Goal: Navigation & Orientation: Find specific page/section

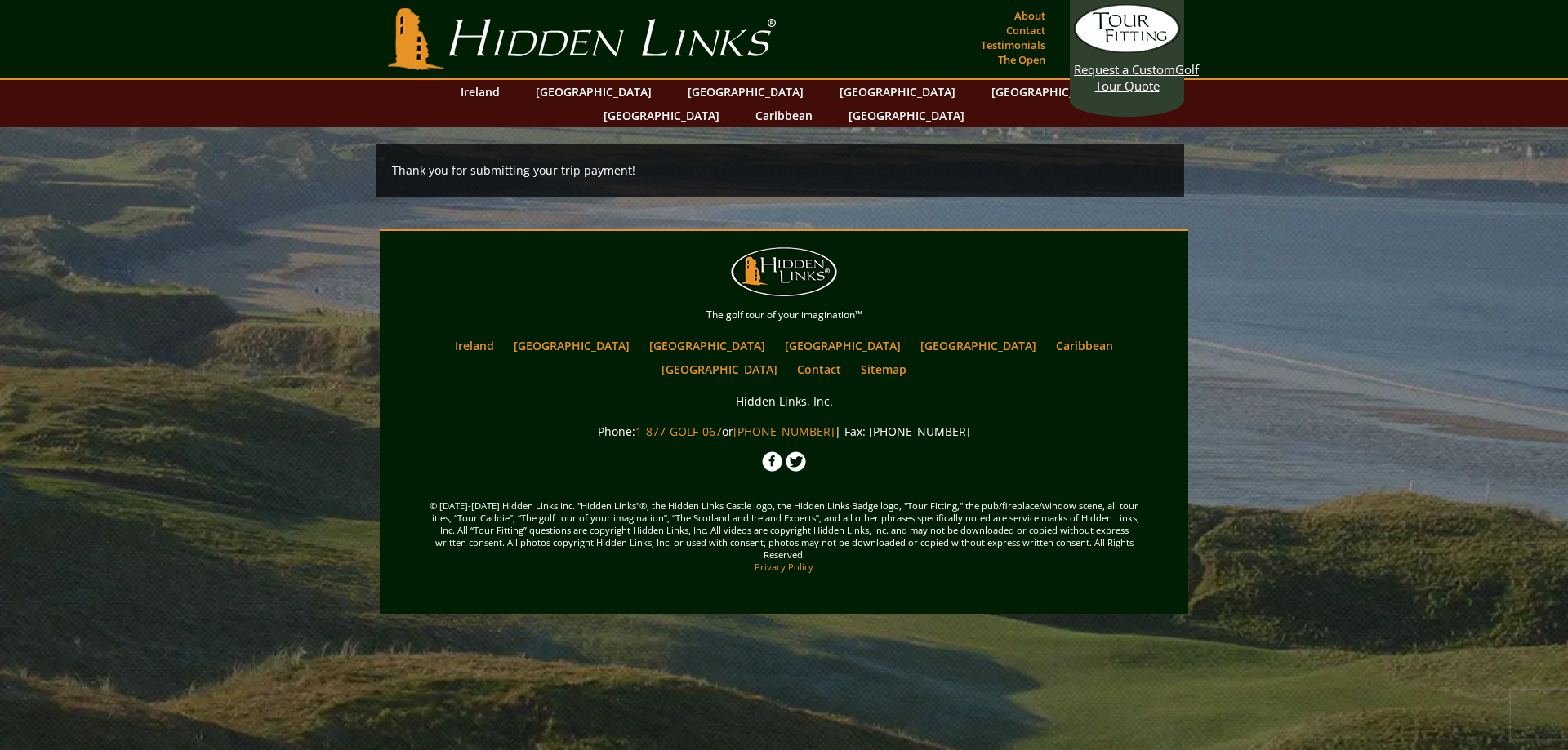
click at [171, 250] on footer "Main menu Back to content Hidden Links Golf The golf tour of your imagination™ …" at bounding box center [784, 422] width 1568 height 385
click at [181, 35] on section "Hidden Links Golf Top Nav About Contact Testimonials The Open" at bounding box center [784, 40] width 1568 height 80
click at [185, 397] on footer "Main menu Back to content Hidden Links Golf The golf tour of your imagination™ …" at bounding box center [784, 422] width 1568 height 385
click at [164, 279] on footer "Main menu Back to content Hidden Links Golf The golf tour of your imagination™ …" at bounding box center [784, 422] width 1568 height 385
click at [228, 313] on footer "Main menu Back to content Hidden Links Golf The golf tour of your imagination™ …" at bounding box center [784, 422] width 1568 height 385
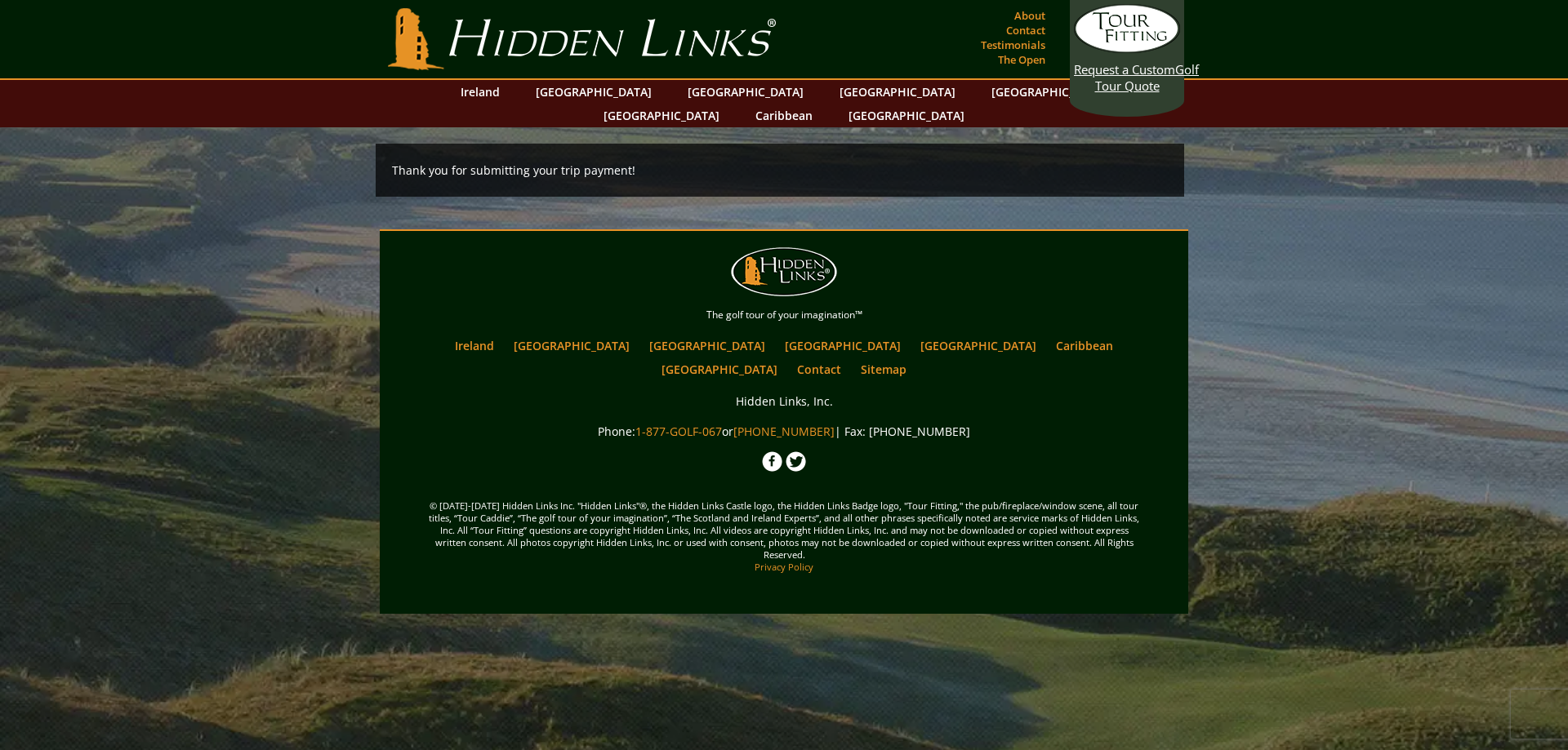
click at [1367, 349] on footer "Main menu Back to content Hidden Links Golf The golf tour of your imagination™ …" at bounding box center [784, 422] width 1568 height 385
click at [182, 353] on footer "Main menu Back to content Hidden Links Golf The golf tour of your imagination™ …" at bounding box center [784, 422] width 1568 height 385
click at [1355, 341] on footer "Main menu Back to content Hidden Links Golf The golf tour of your imagination™ …" at bounding box center [784, 422] width 1568 height 385
click at [187, 319] on footer "Main menu Back to content Hidden Links Golf The golf tour of your imagination™ …" at bounding box center [784, 422] width 1568 height 385
click at [1365, 324] on footer "Main menu Back to content Hidden Links Golf The golf tour of your imagination™ …" at bounding box center [784, 422] width 1568 height 385
